Goal: Use online tool/utility: Utilize a website feature to perform a specific function

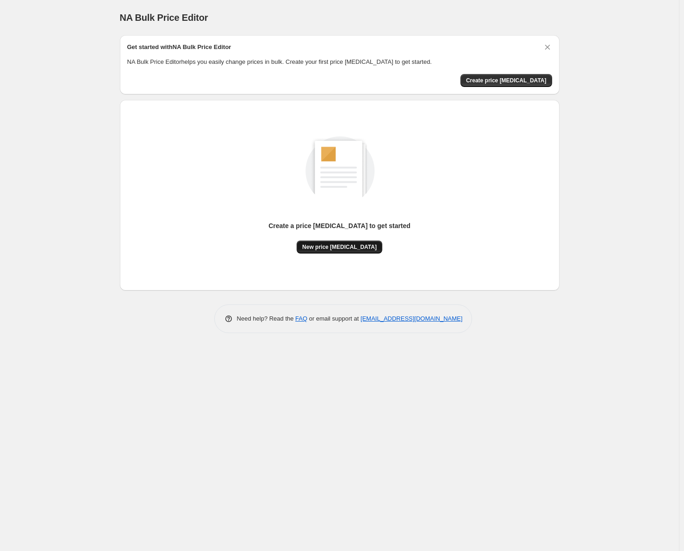
click at [346, 251] on button "New price change job" at bounding box center [339, 246] width 86 height 13
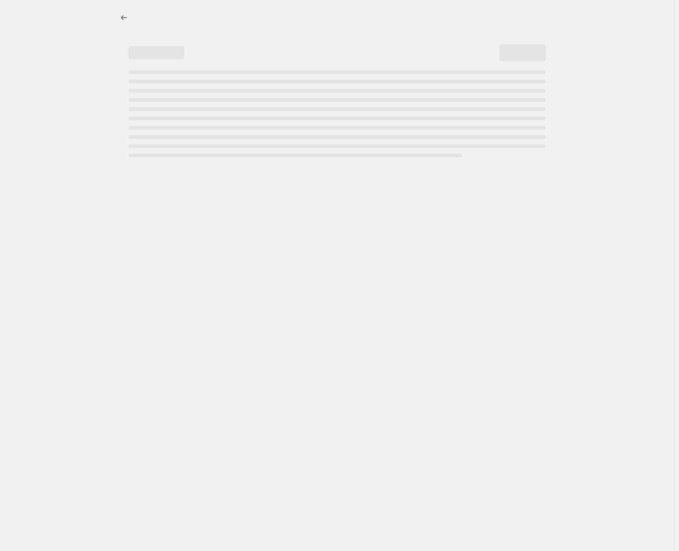
select select "percentage"
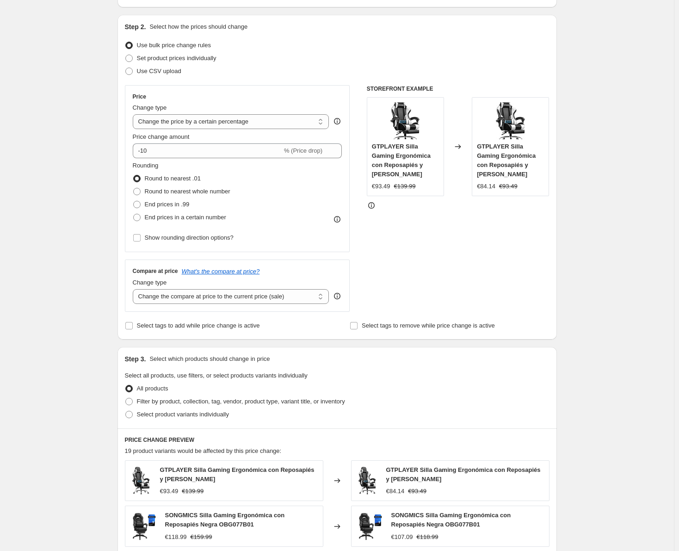
scroll to position [92, 0]
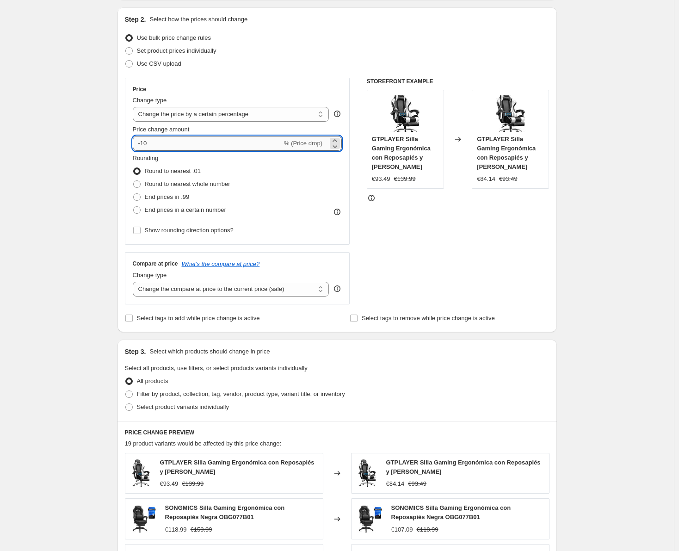
click at [187, 140] on input "-10" at bounding box center [207, 143] width 149 height 15
